Goal: Task Accomplishment & Management: Use online tool/utility

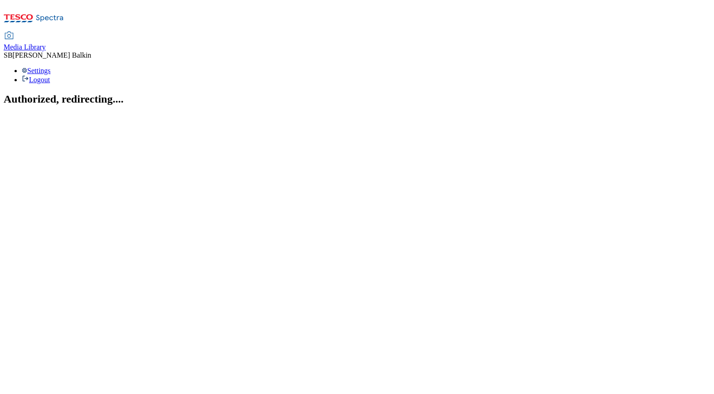
click at [46, 43] on span "Media Library" at bounding box center [25, 47] width 42 height 8
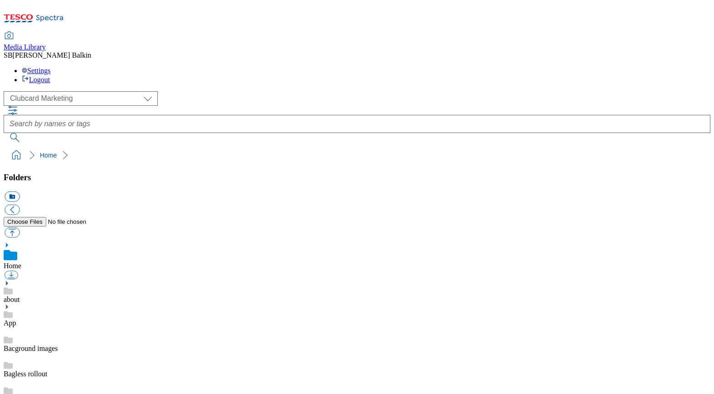
scroll to position [0, 0]
click at [77, 91] on select "Clubcard Marketing Dotcom UK FnF Stores GHS Marketing UK GHS Product UK GHS ROI…" at bounding box center [81, 98] width 154 height 15
select select "flare-ghs-mktg"
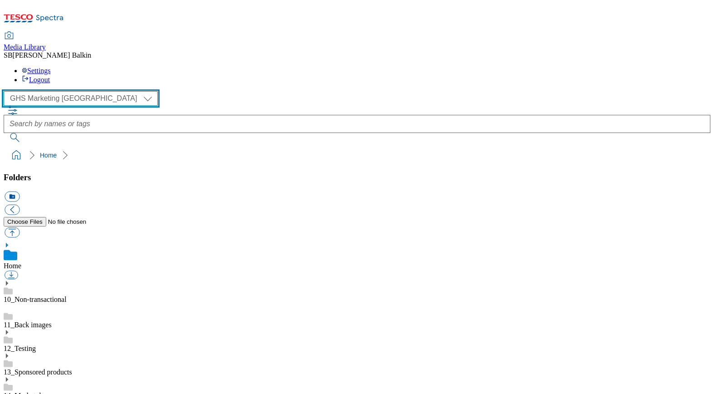
scroll to position [36, 0]
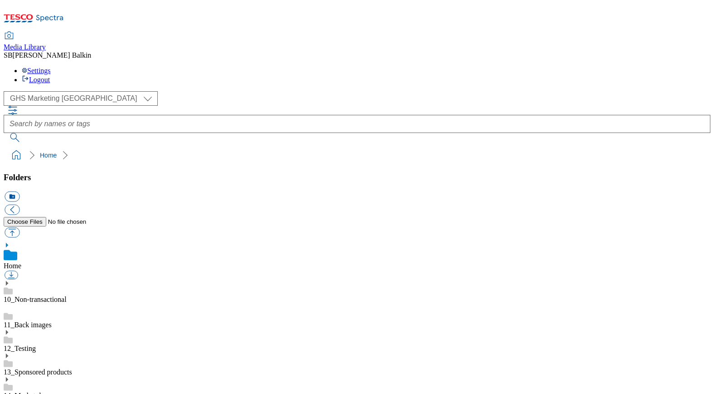
scroll to position [363, 0]
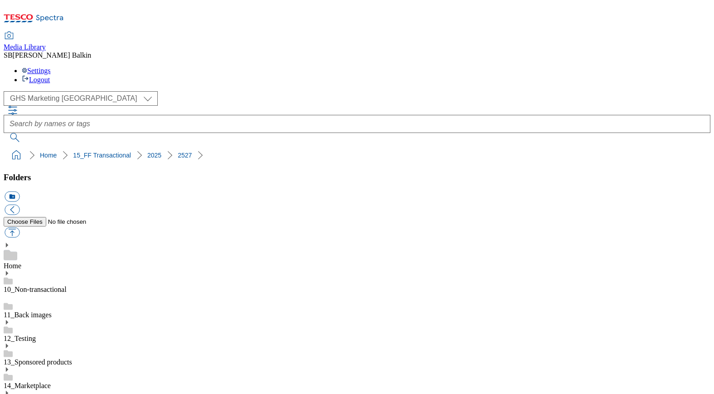
scroll to position [363, 0]
click at [20, 191] on button "icon_new_folder" at bounding box center [12, 196] width 15 height 10
type input "Hub Refresh"
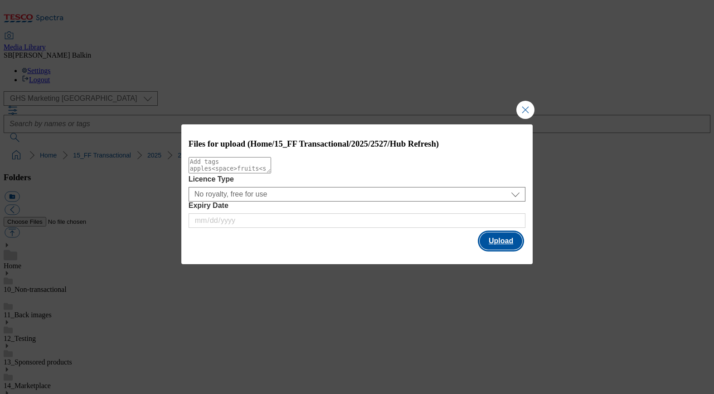
click at [508, 241] on button "Upload" at bounding box center [501, 240] width 43 height 17
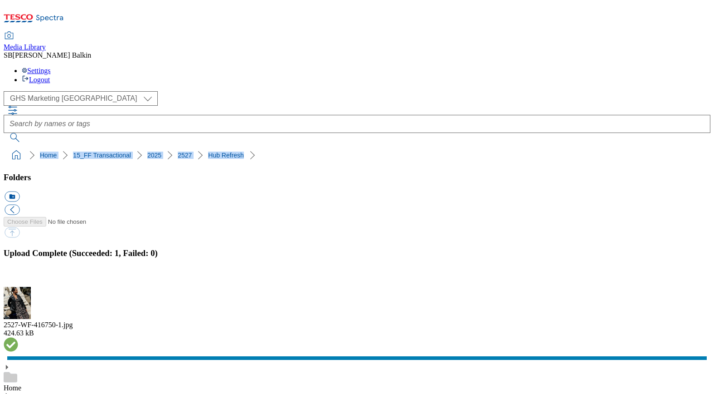
drag, startPoint x: 5, startPoint y: 87, endPoint x: 220, endPoint y: 86, distance: 215.4
click at [220, 147] on nav "Home 15_FF Transactional 2025 2527 Hub Refresh" at bounding box center [357, 155] width 707 height 17
copy ol "Home 15_FF Transactional 2025 2527 Hub Refresh"
